Goal: Find specific page/section: Find specific page/section

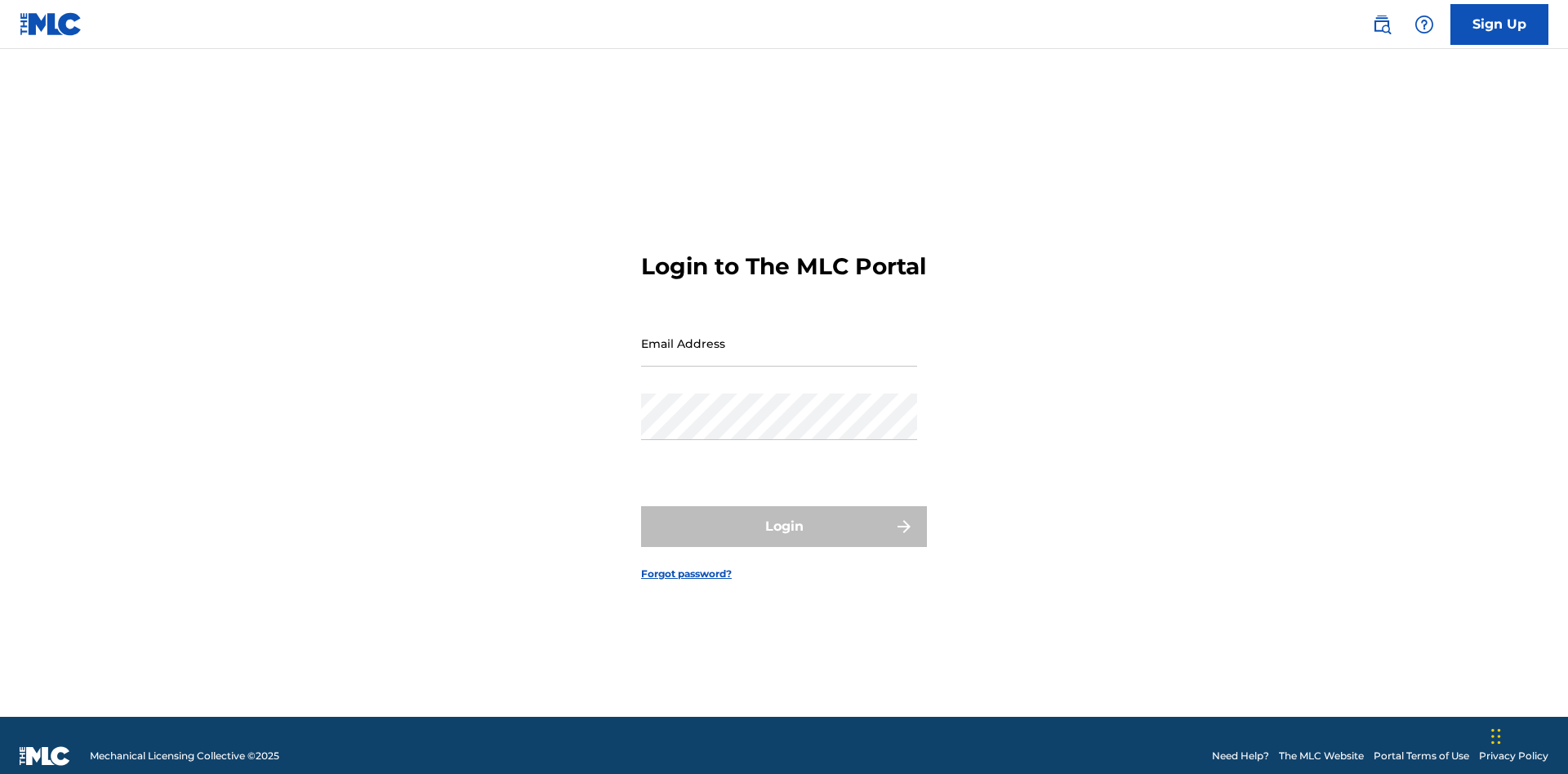
scroll to position [21, 0]
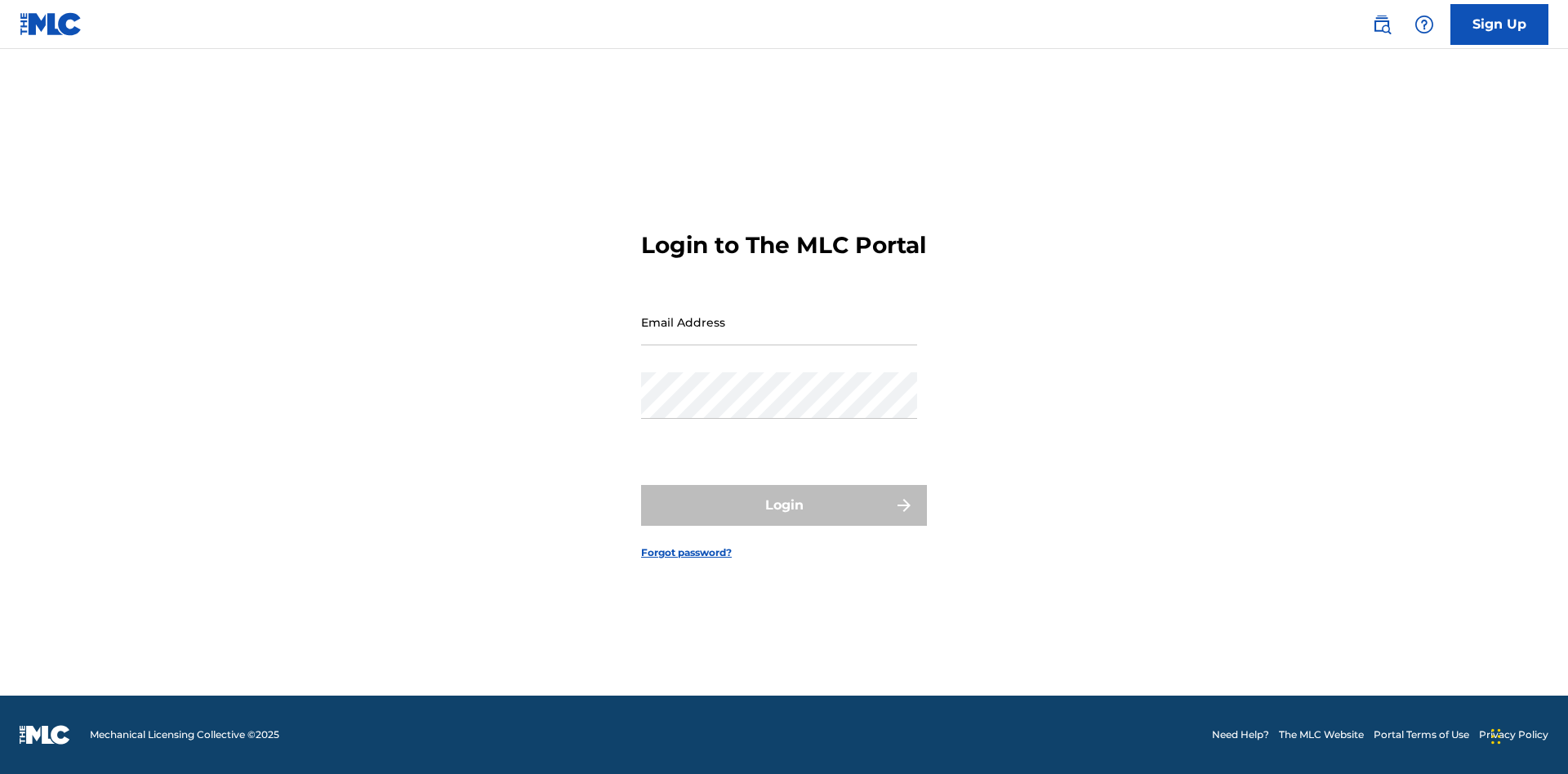
click at [779, 335] on input "Email Address" at bounding box center [778, 322] width 276 height 46
type input "[PERSON_NAME][EMAIL_ADDRESS][PERSON_NAME][DOMAIN_NAME]"
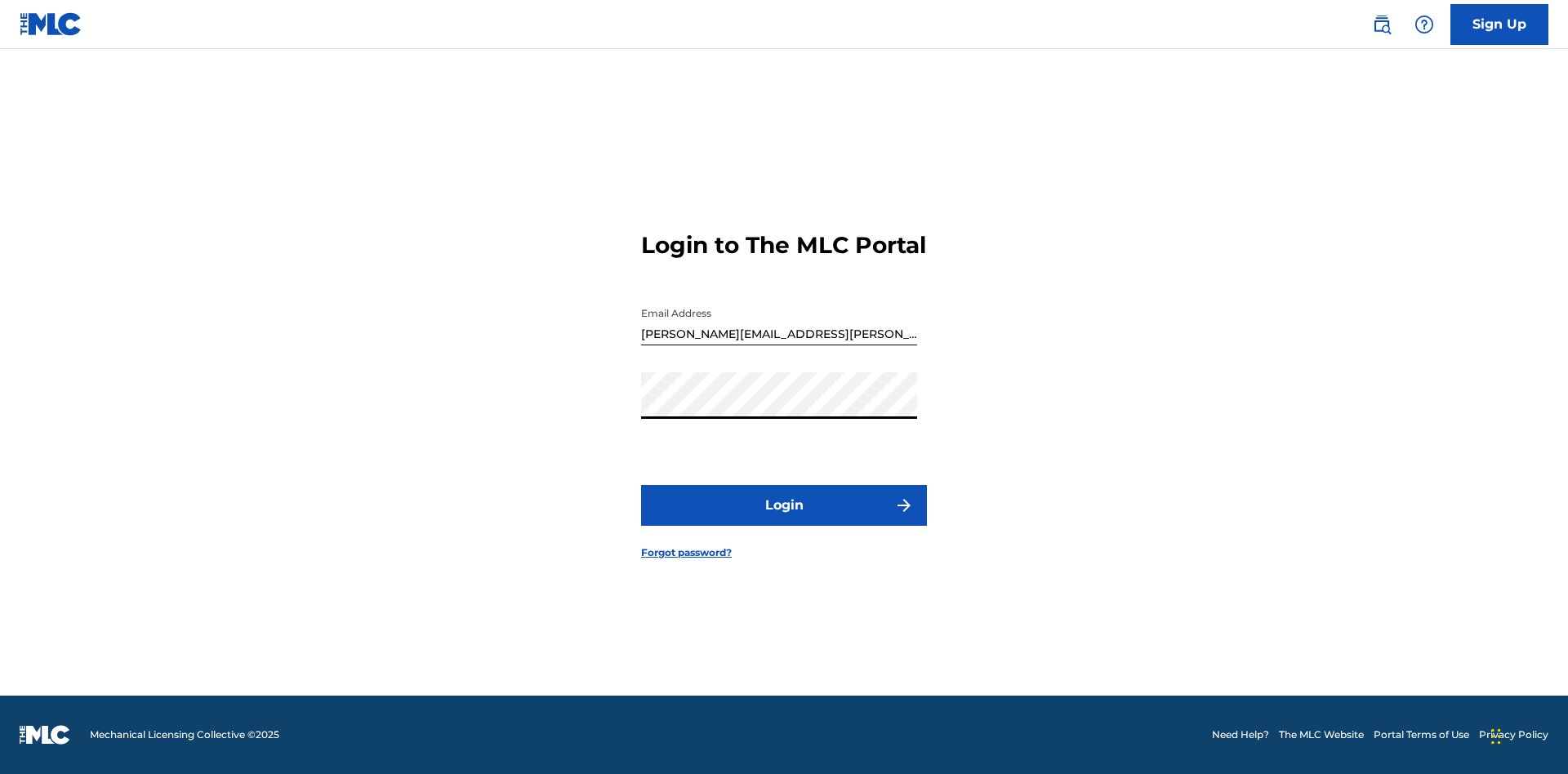
click at [784, 519] on button "Login" at bounding box center [784, 505] width 286 height 41
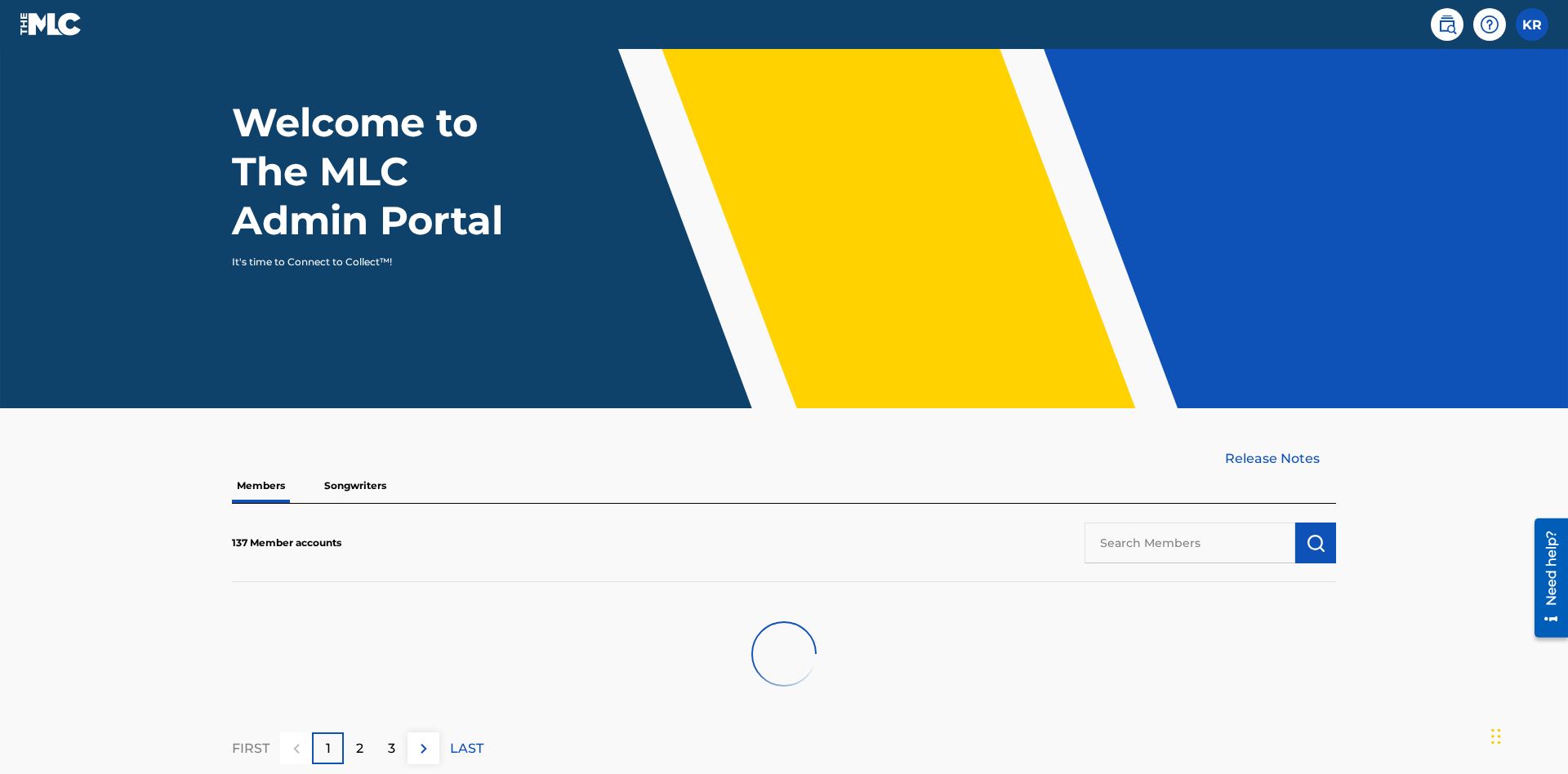
scroll to position [165, 0]
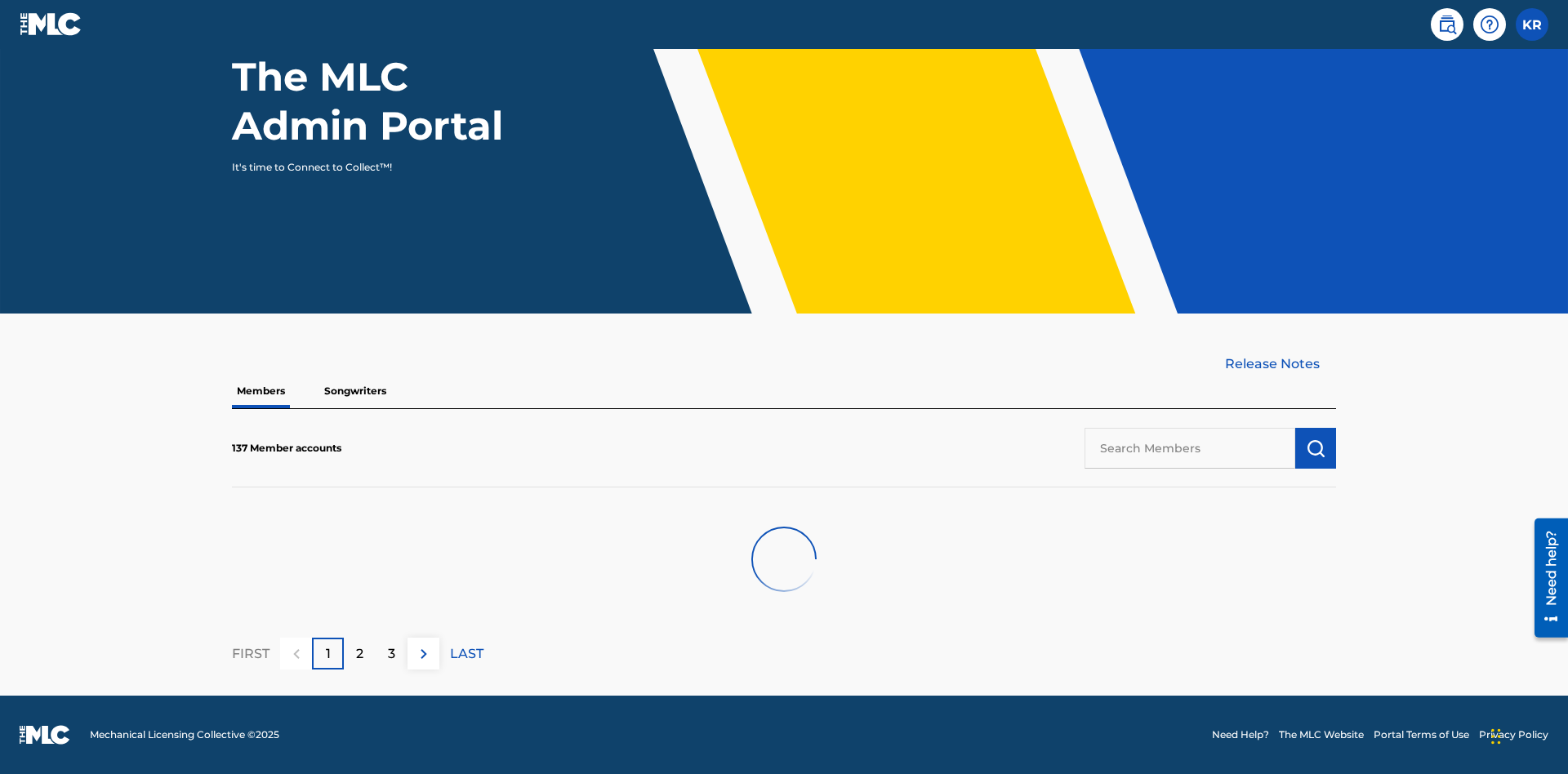
click at [1190, 447] on input "text" at bounding box center [1190, 448] width 210 height 41
type input "King [PERSON_NAME]"
click at [1316, 447] on img "submit" at bounding box center [1315, 448] width 20 height 20
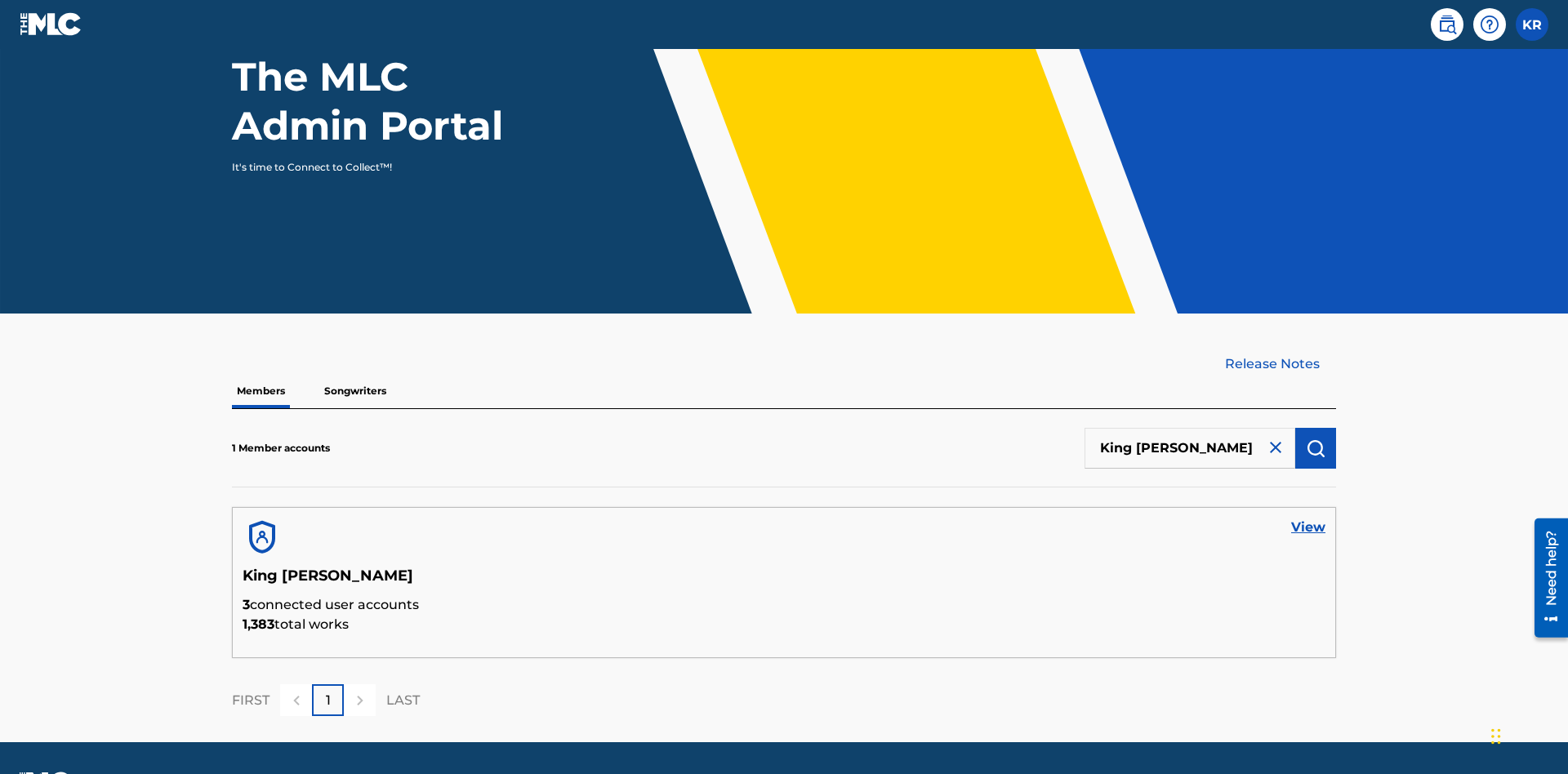
click at [1308, 517] on link "View" at bounding box center [1308, 527] width 34 height 20
